Goal: Task Accomplishment & Management: Manage account settings

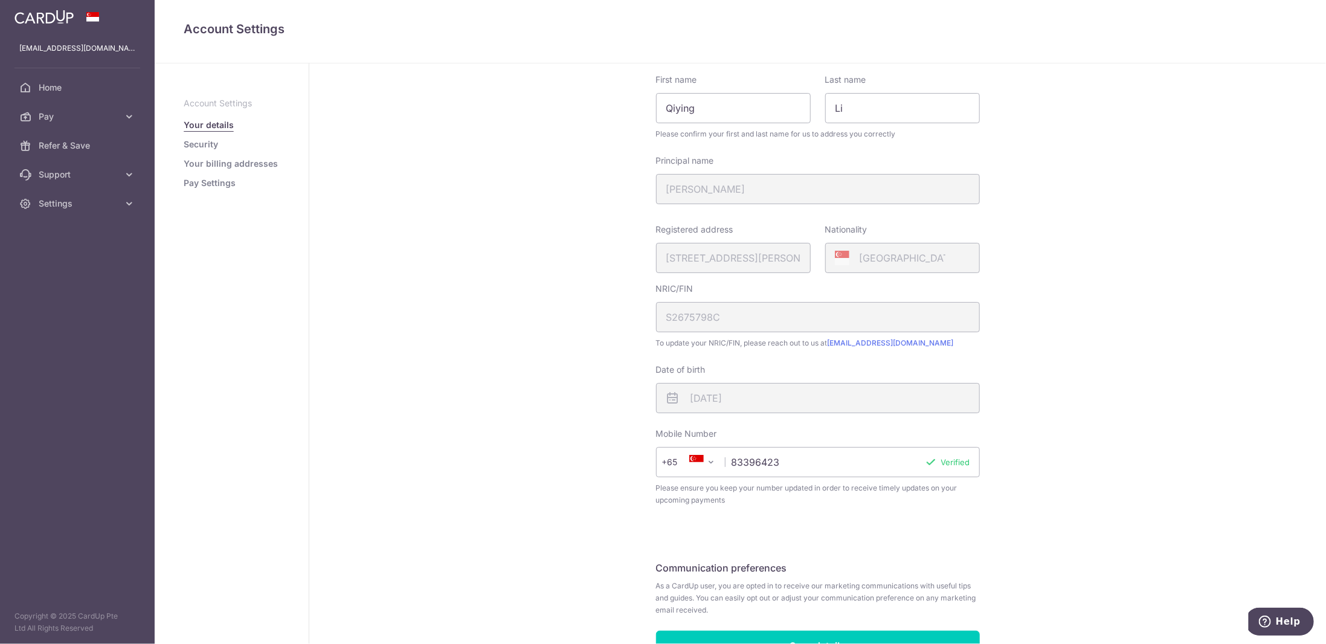
scroll to position [131, 0]
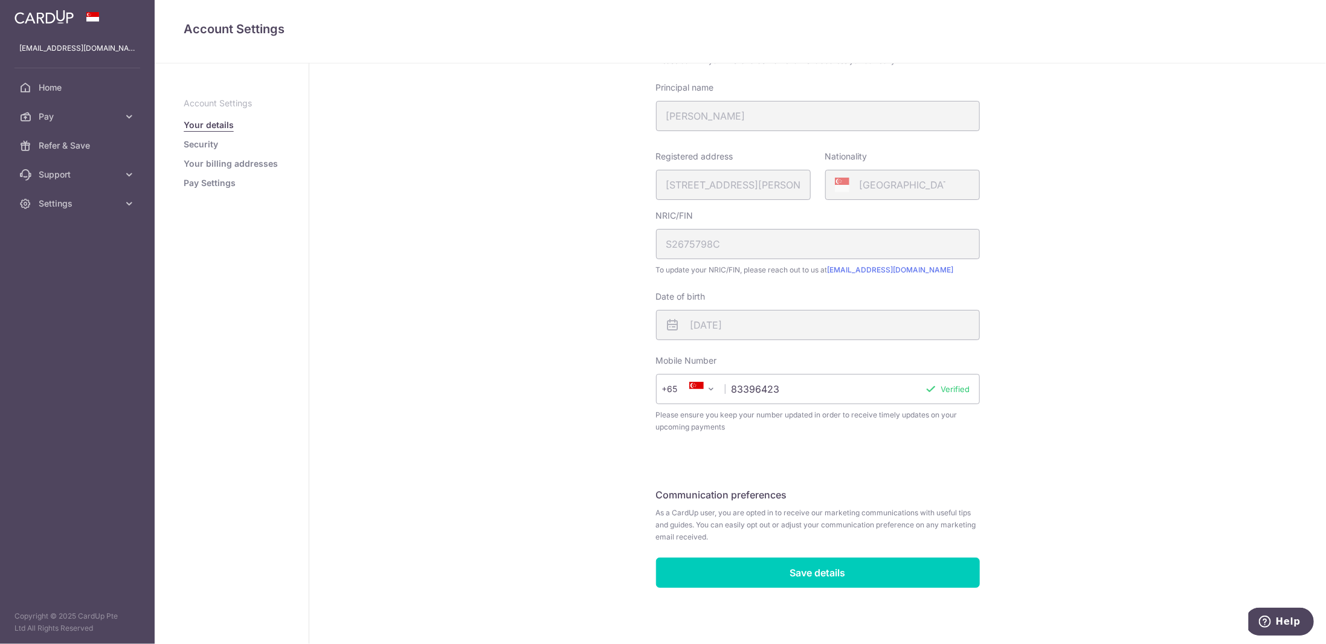
click at [760, 395] on input "83396423" at bounding box center [818, 389] width 324 height 30
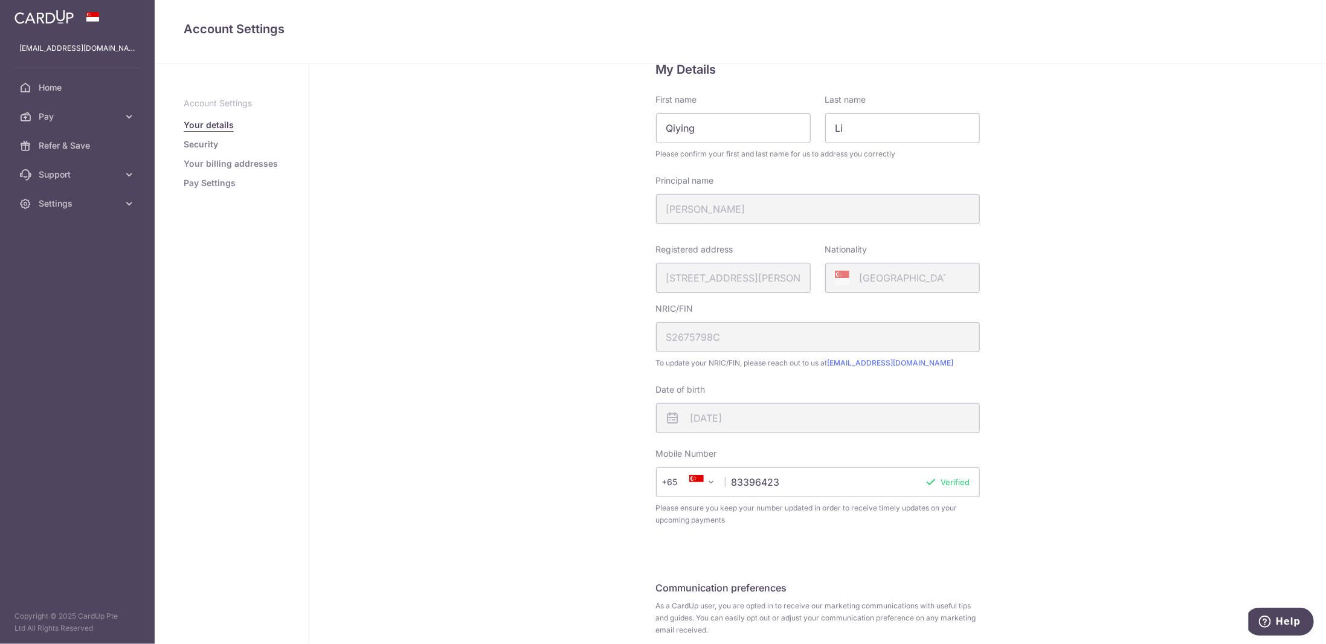
scroll to position [0, 0]
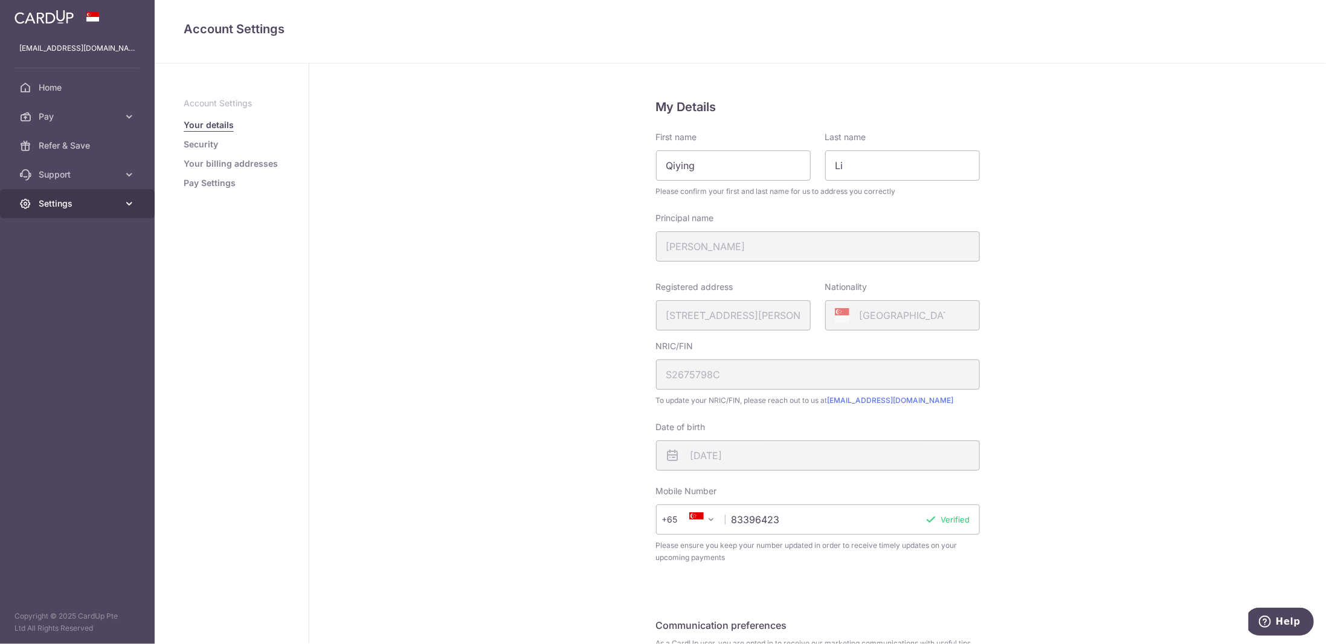
click at [110, 210] on link "Settings" at bounding box center [77, 203] width 155 height 29
click at [80, 256] on span "Logout" at bounding box center [79, 262] width 80 height 12
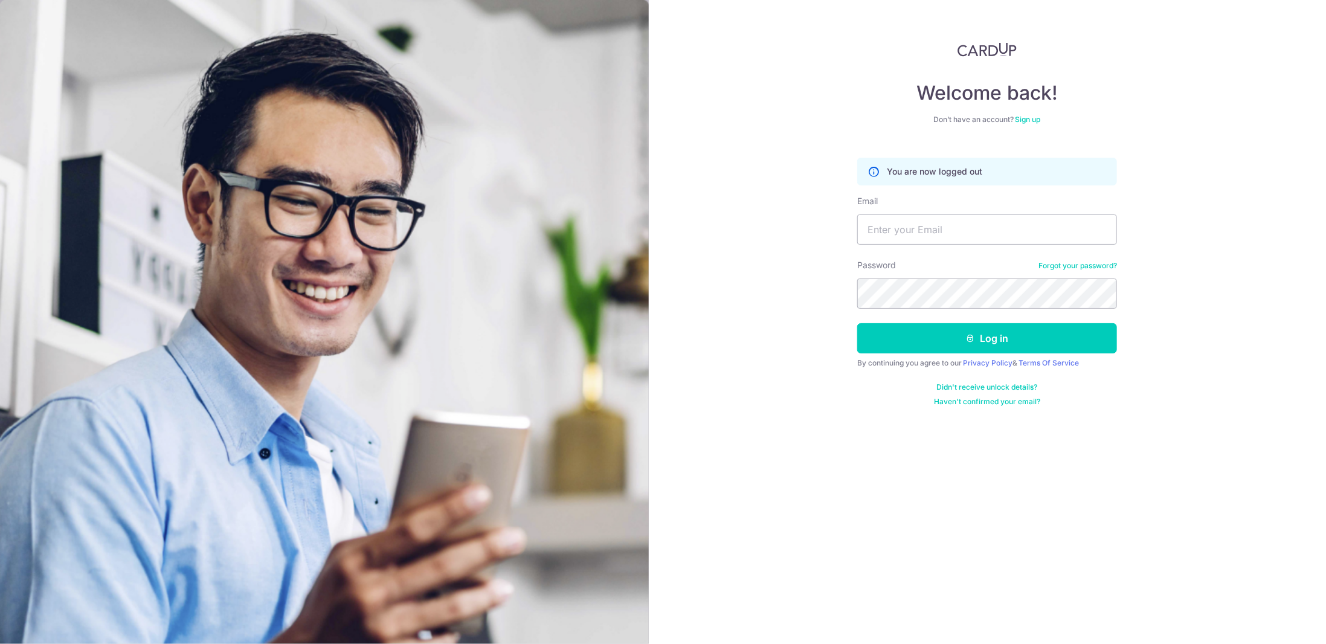
click at [888, 211] on div "Email" at bounding box center [987, 220] width 260 height 50
click at [893, 224] on input "Email" at bounding box center [987, 230] width 260 height 30
type input "yuevx2@gmail.com"
click at [960, 340] on button "Log in" at bounding box center [987, 338] width 260 height 30
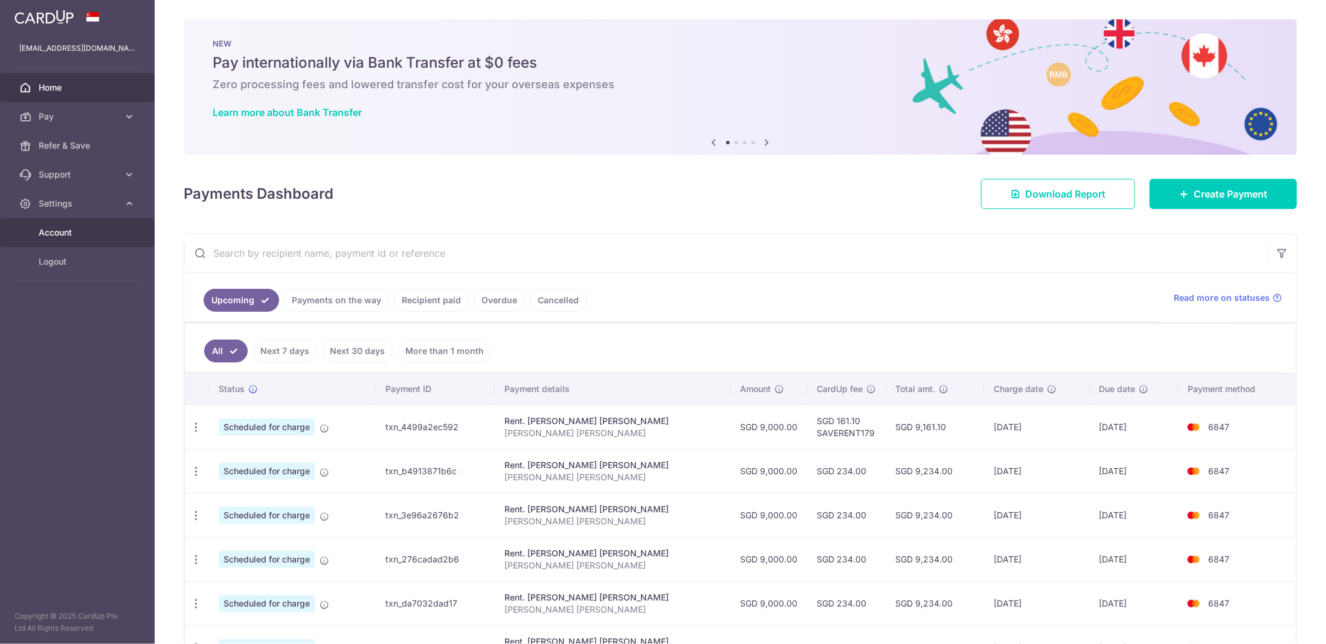
click at [98, 222] on link "Account" at bounding box center [77, 232] width 155 height 29
